Goal: Task Accomplishment & Management: Use online tool/utility

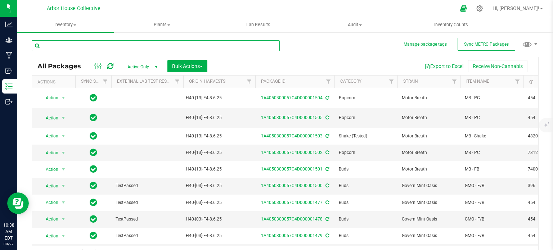
click at [140, 46] on input "text" at bounding box center [156, 45] width 248 height 11
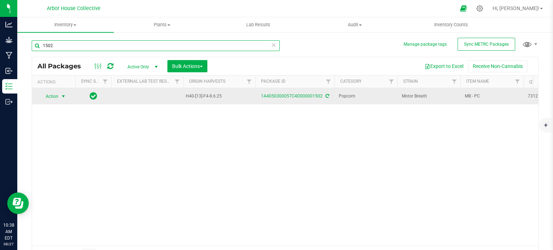
type input "1502"
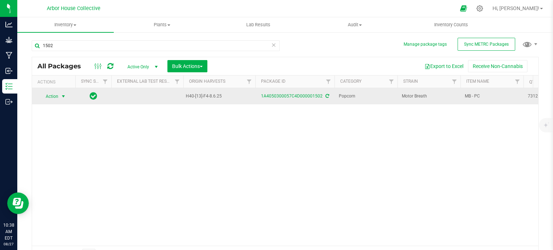
click at [65, 95] on span "select" at bounding box center [63, 97] width 6 height 6
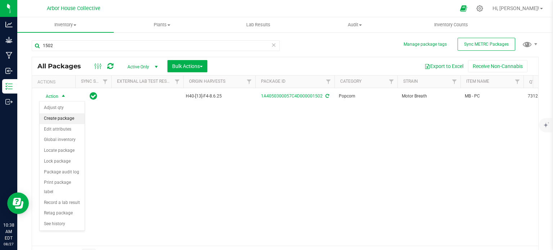
click at [67, 119] on li "Create package" at bounding box center [62, 118] width 45 height 11
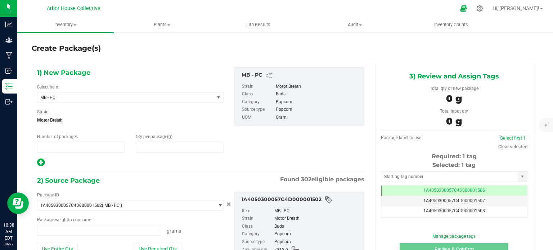
type input "1"
type input "0.0000"
type input "0.0000 g"
click at [48, 146] on span "1 1" at bounding box center [81, 147] width 88 height 11
click at [48, 146] on input "1" at bounding box center [80, 147] width 87 height 10
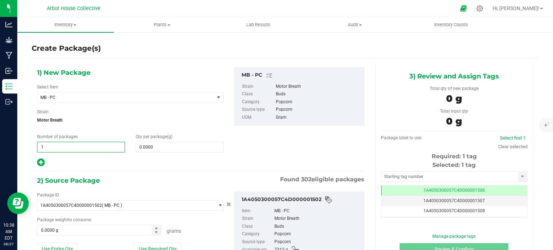
type input "16"
click at [157, 147] on span "0.0000 0" at bounding box center [180, 147] width 88 height 11
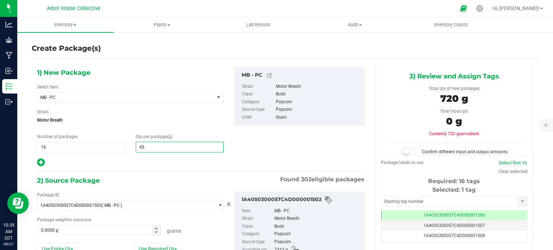
type input "454"
type input "454.0000"
click at [80, 227] on span "0.0000 g 0" at bounding box center [99, 230] width 124 height 11
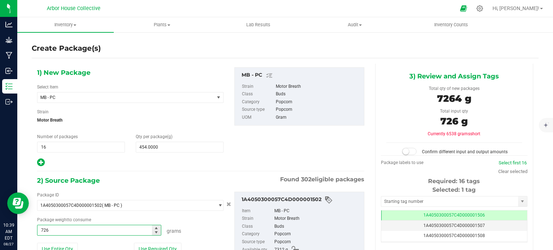
type input "7264"
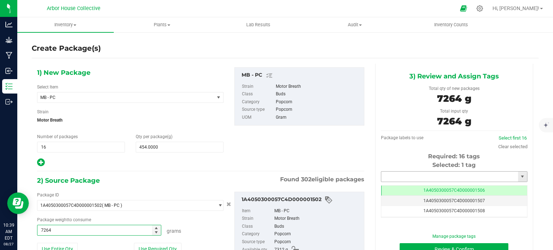
click at [449, 177] on input "text" at bounding box center [449, 177] width 137 height 10
type input "7264.0000 g"
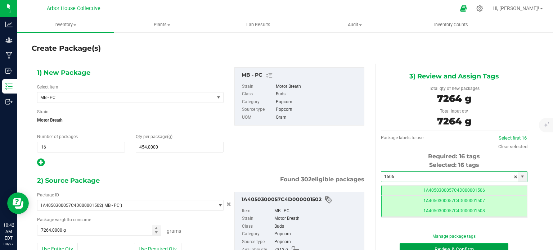
click at [403, 244] on button "Review & Confirm" at bounding box center [453, 249] width 109 height 12
type input "1506"
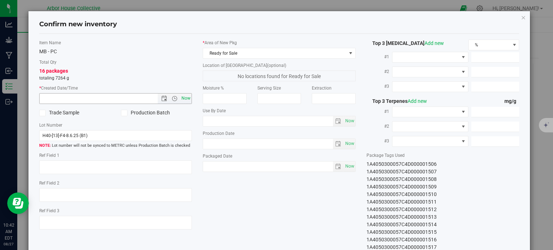
click at [187, 96] on span "Now" at bounding box center [186, 98] width 12 height 10
type input "[DATE] 10:42 AM"
click at [346, 166] on span "Now" at bounding box center [349, 166] width 12 height 10
type input "[DATE]"
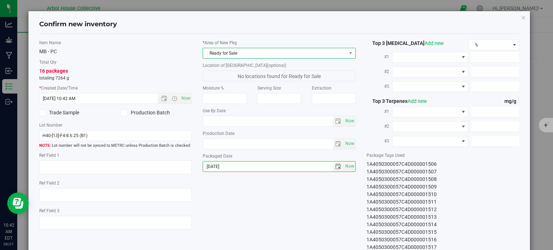
click at [268, 54] on span "Ready for Sale" at bounding box center [274, 53] width 143 height 10
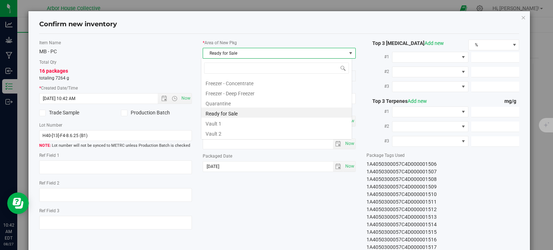
scroll to position [10, 151]
click at [252, 132] on li "Vault 2" at bounding box center [276, 133] width 150 height 10
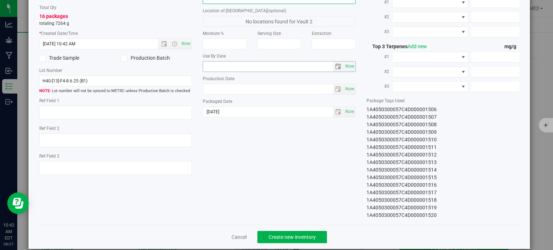
scroll to position [64, 0]
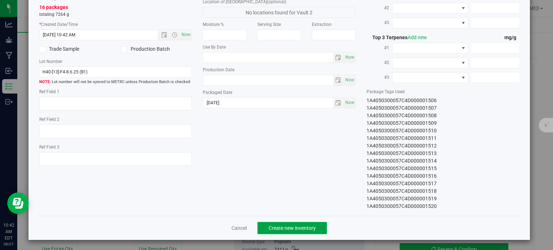
click at [293, 226] on span "Create new inventory" at bounding box center [291, 228] width 47 height 6
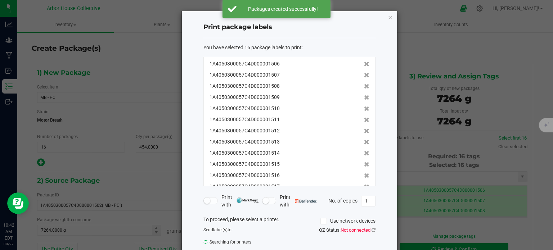
scroll to position [5, 0]
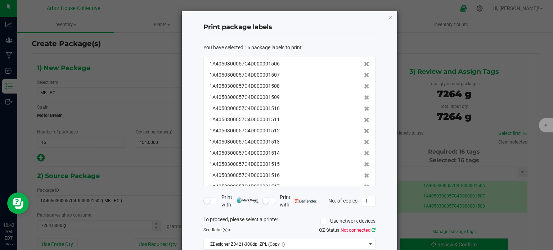
click at [373, 230] on icon at bounding box center [373, 230] width 4 height 5
click at [368, 200] on input "1" at bounding box center [368, 201] width 14 height 10
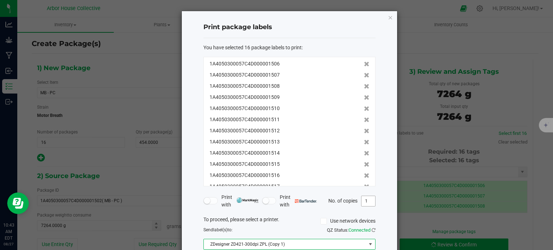
scroll to position [46, 0]
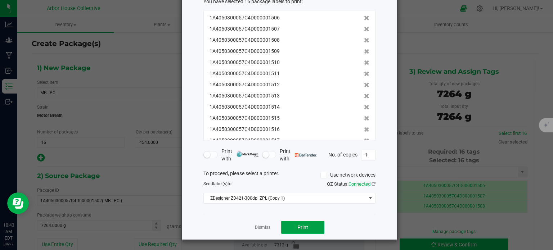
click at [313, 222] on button "Print" at bounding box center [302, 227] width 43 height 13
click at [265, 226] on link "Dismiss" at bounding box center [262, 228] width 15 height 6
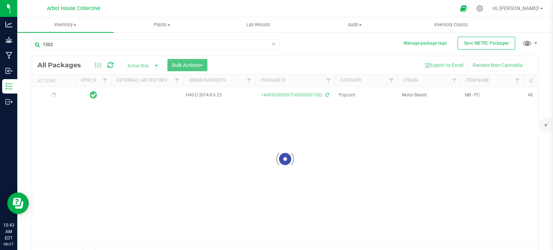
scroll to position [5, 0]
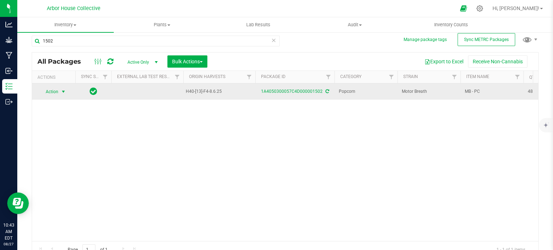
click at [63, 91] on span "select" at bounding box center [63, 92] width 6 height 6
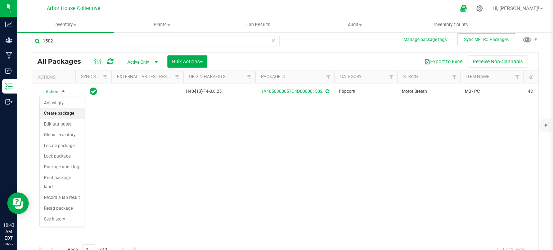
click at [57, 112] on li "Create package" at bounding box center [62, 113] width 45 height 11
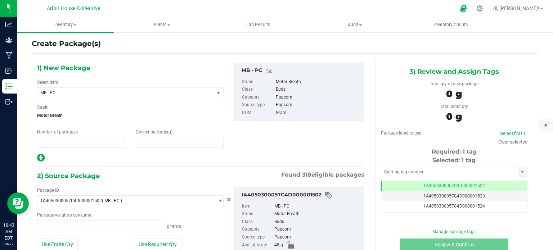
type input "1"
type input "0.0000"
type input "0.0000 g"
drag, startPoint x: 49, startPoint y: 138, endPoint x: 27, endPoint y: 138, distance: 22.0
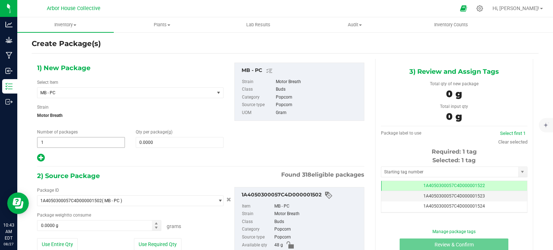
click at [46, 138] on span "1 1" at bounding box center [81, 142] width 88 height 11
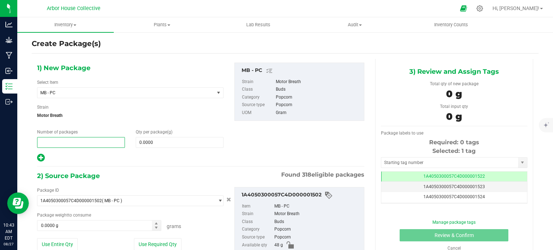
type input "1"
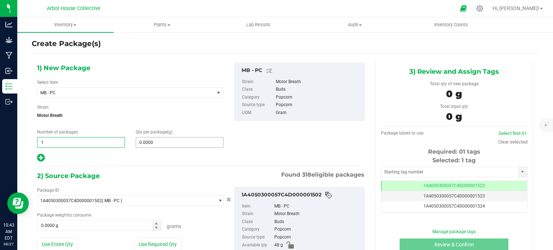
click at [155, 141] on input "0.0000" at bounding box center [179, 142] width 87 height 10
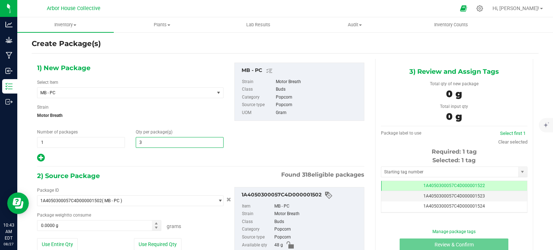
type input "30"
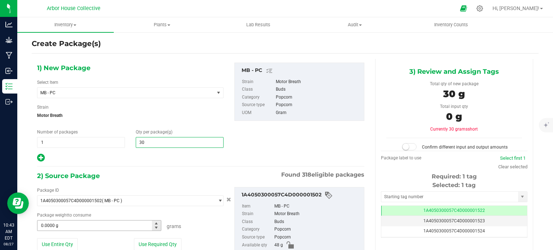
type input "30.0000"
click at [59, 222] on span at bounding box center [99, 225] width 124 height 11
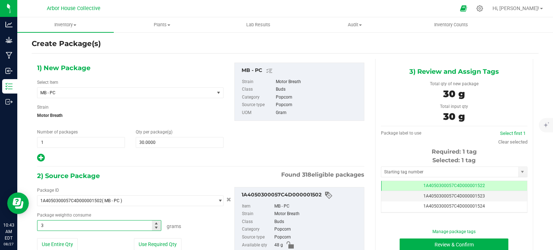
type input "30"
click at [314, 136] on div "1) New Package Select Item MB - PC AB - Bucked AB - F/B AB - FB AB - FF AB - PC…" at bounding box center [201, 113] width 338 height 100
type input "30.0000 g"
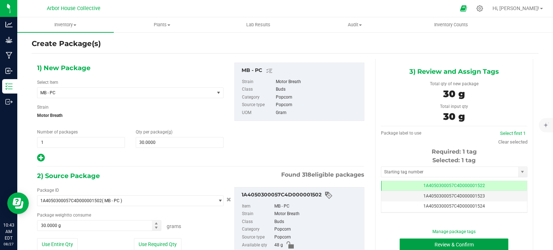
click at [452, 240] on button "Review & Confirm" at bounding box center [453, 245] width 109 height 12
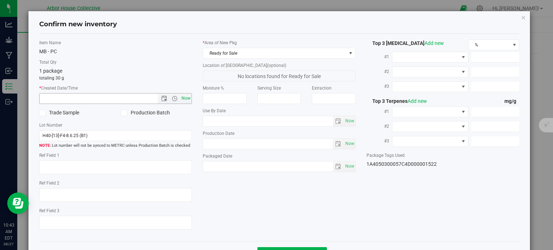
click at [187, 98] on span "Now" at bounding box center [186, 98] width 12 height 10
type input "[DATE] 10:43 AM"
click at [349, 166] on span "Now" at bounding box center [349, 166] width 12 height 10
type input "[DATE]"
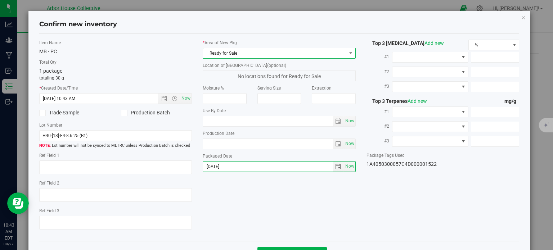
click at [333, 52] on span "Ready for Sale" at bounding box center [274, 53] width 143 height 10
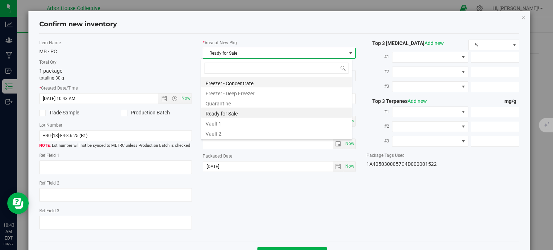
scroll to position [10, 151]
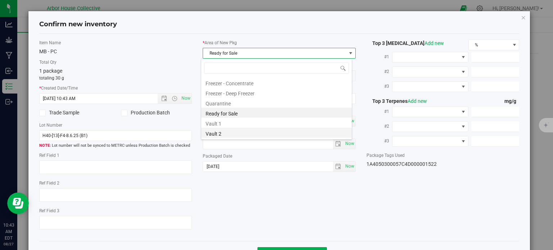
click at [244, 135] on li "Vault 2" at bounding box center [276, 133] width 150 height 10
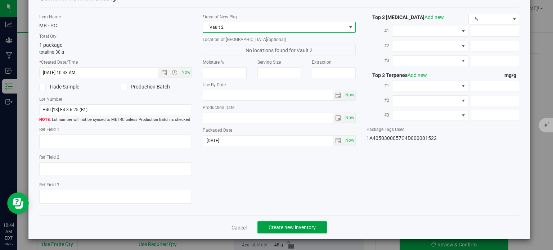
click at [271, 227] on span "Create new inventory" at bounding box center [291, 228] width 47 height 6
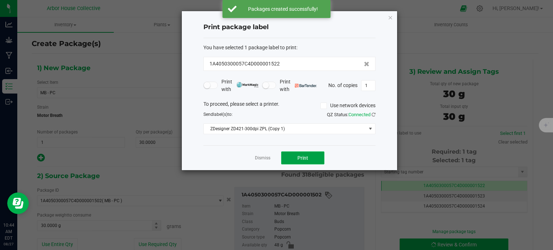
click at [296, 159] on button "Print" at bounding box center [302, 157] width 43 height 13
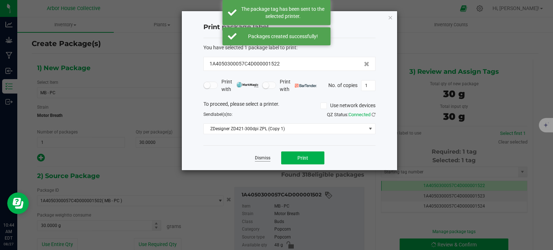
click at [265, 156] on link "Dismiss" at bounding box center [262, 158] width 15 height 6
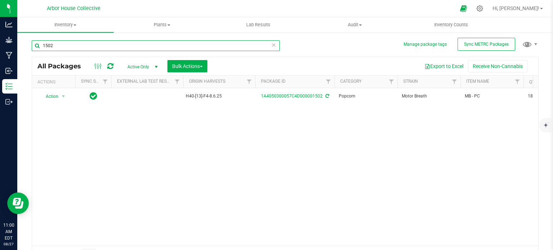
click at [59, 44] on input "1502" at bounding box center [156, 45] width 248 height 11
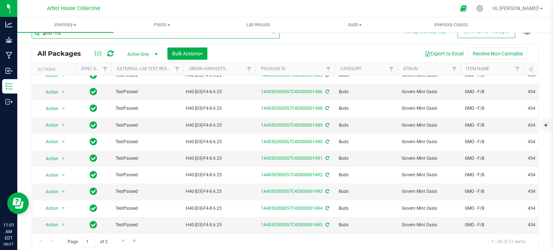
scroll to position [12, 0]
type input "gmo - f/b"
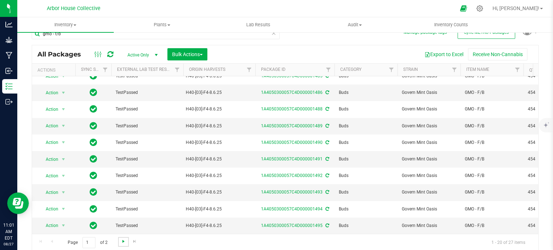
click at [122, 242] on span "Go to the next page" at bounding box center [124, 242] width 6 height 6
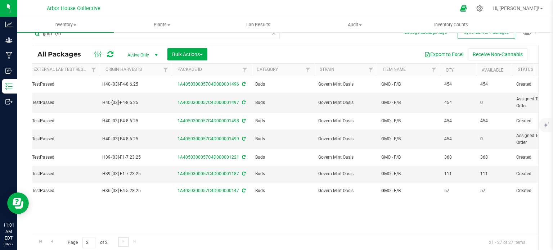
scroll to position [0, 203]
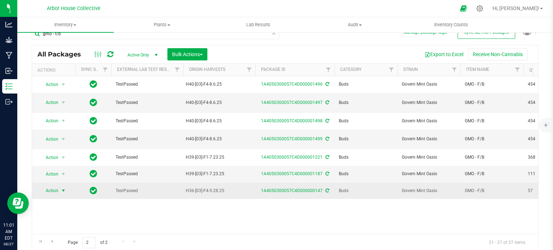
click at [65, 191] on span "select" at bounding box center [63, 191] width 6 height 6
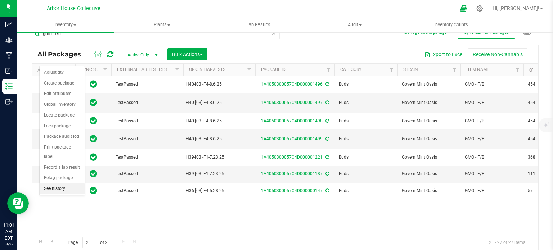
click at [58, 184] on li "See history" at bounding box center [62, 189] width 45 height 11
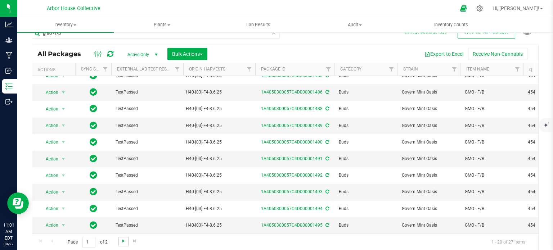
click at [123, 240] on span "Go to the next page" at bounding box center [124, 241] width 6 height 6
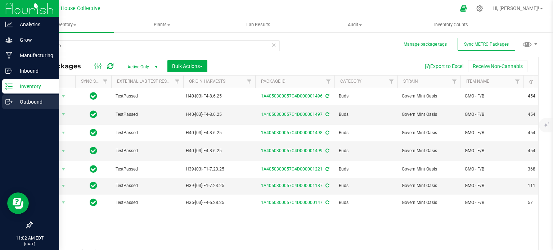
click at [22, 103] on p "Outbound" at bounding box center [34, 102] width 43 height 9
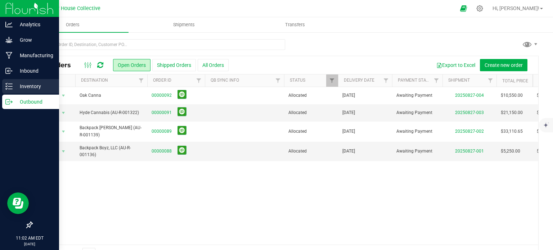
click at [30, 83] on p "Inventory" at bounding box center [34, 86] width 43 height 9
